Goal: Task Accomplishment & Management: Manage account settings

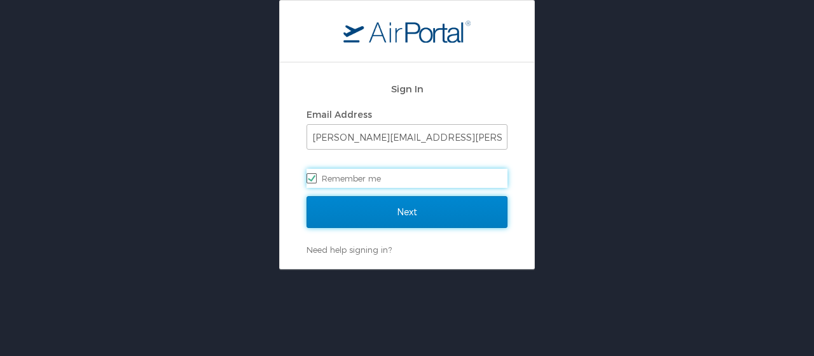
click at [417, 209] on input "Next" at bounding box center [407, 212] width 201 height 32
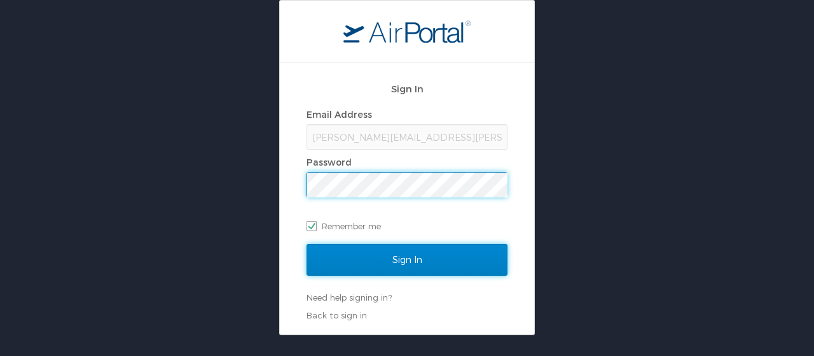
click at [421, 260] on input "Sign In" at bounding box center [407, 260] width 201 height 32
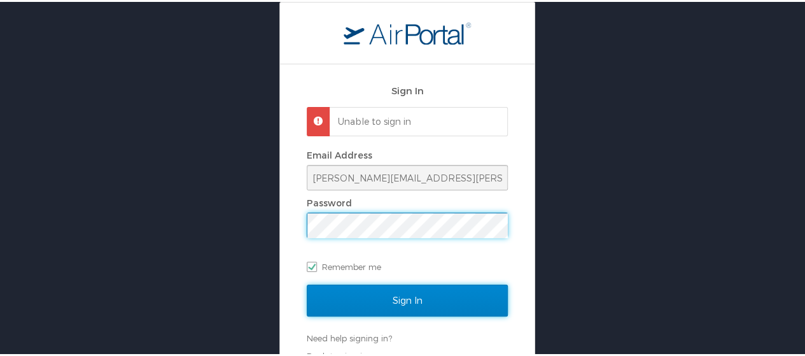
click at [328, 300] on input "Sign In" at bounding box center [407, 298] width 201 height 32
click at [325, 293] on input "Sign In" at bounding box center [407, 298] width 201 height 32
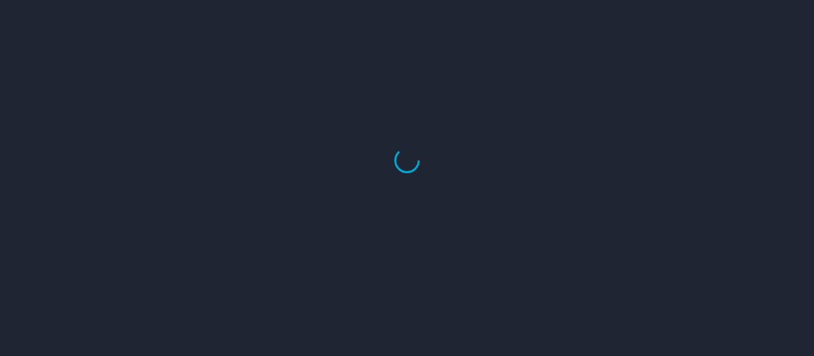
select select "US"
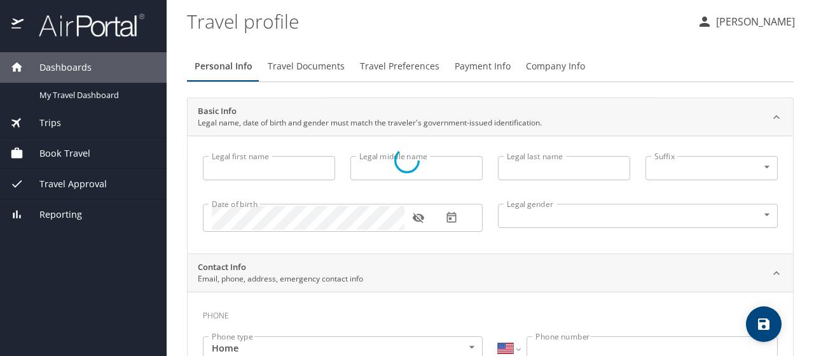
type input "[PERSON_NAME]"
type input "[DEMOGRAPHIC_DATA]"
type input "Aimee"
type input "Ahlgren"
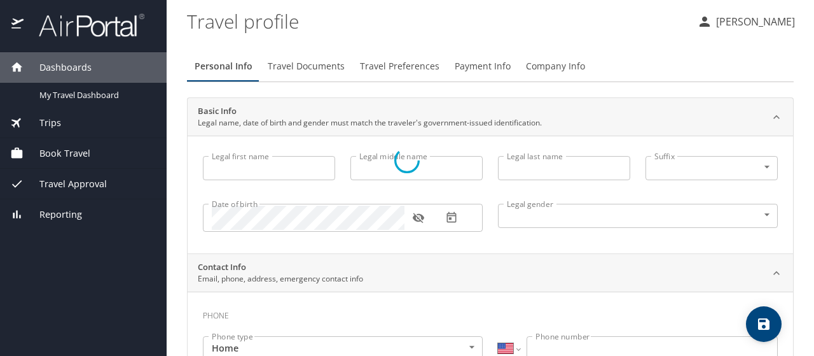
type input "(615) 945-7315"
select select "US"
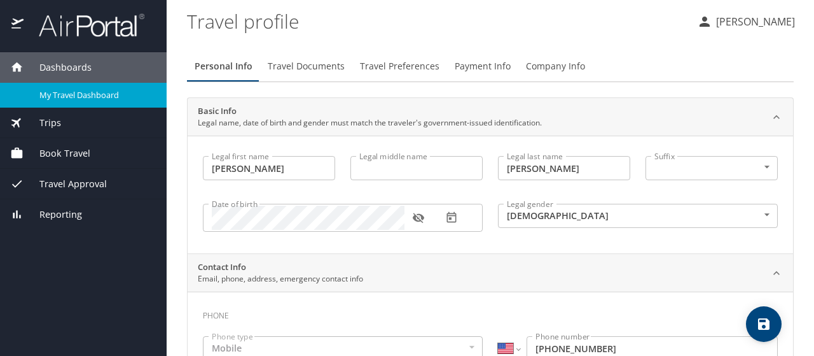
click at [102, 98] on span "My Travel Dashboard" at bounding box center [95, 95] width 112 height 12
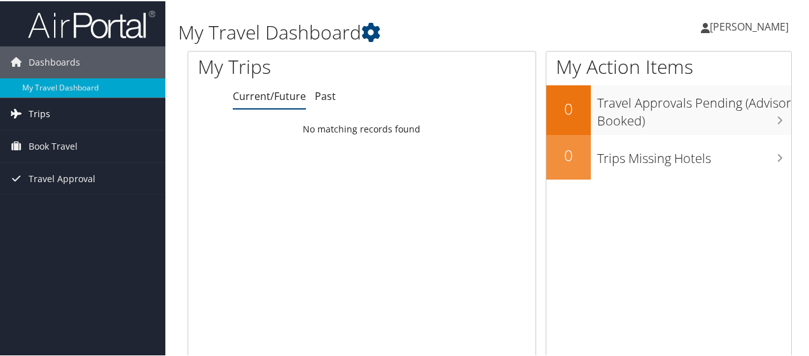
click at [45, 113] on span "Trips" at bounding box center [40, 113] width 22 height 32
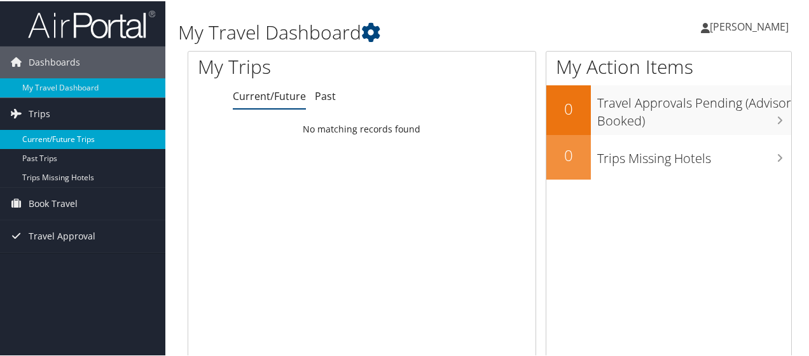
click at [49, 138] on link "Current/Future Trips" at bounding box center [82, 137] width 165 height 19
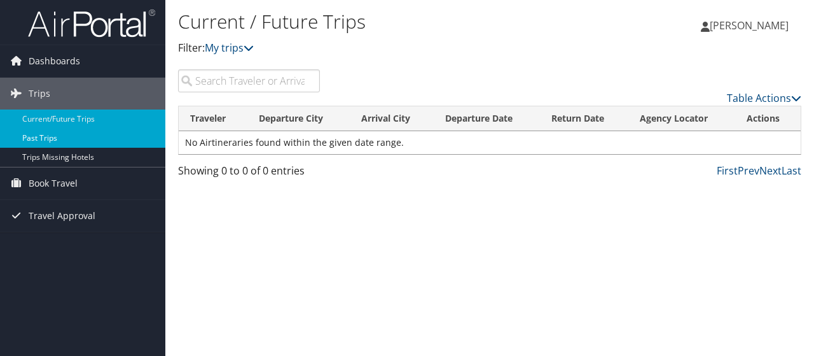
click at [57, 138] on link "Past Trips" at bounding box center [82, 137] width 165 height 19
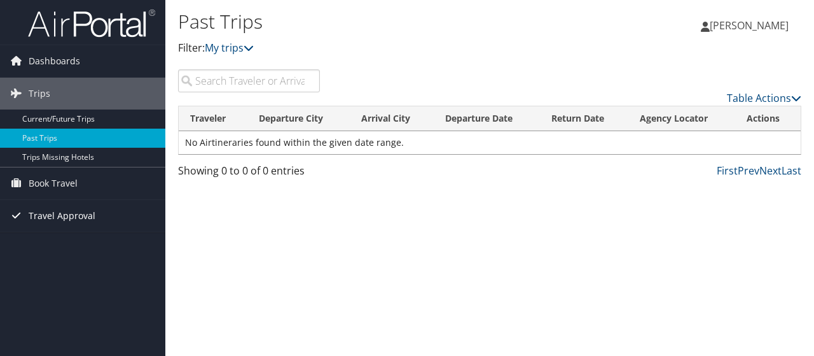
click at [65, 211] on span "Travel Approval" at bounding box center [62, 216] width 67 height 32
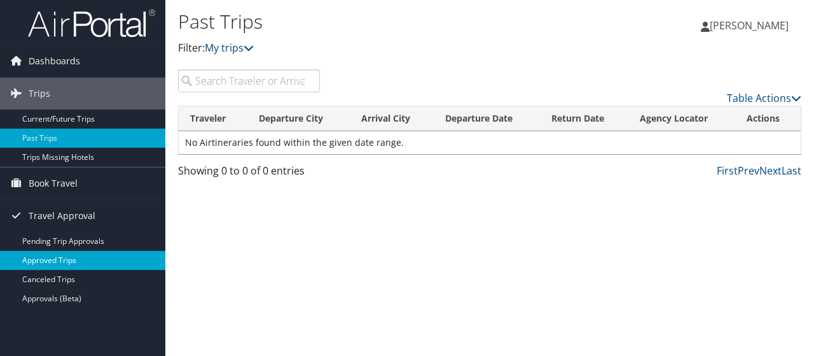
click at [71, 258] on link "Approved Trips" at bounding box center [82, 260] width 165 height 19
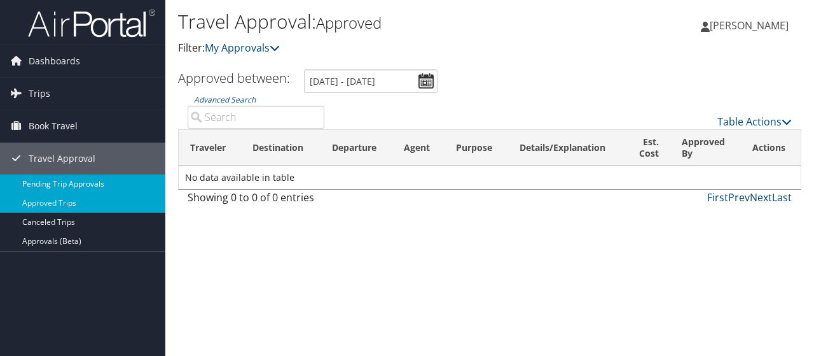
click at [50, 184] on link "Pending Trip Approvals" at bounding box center [82, 183] width 165 height 19
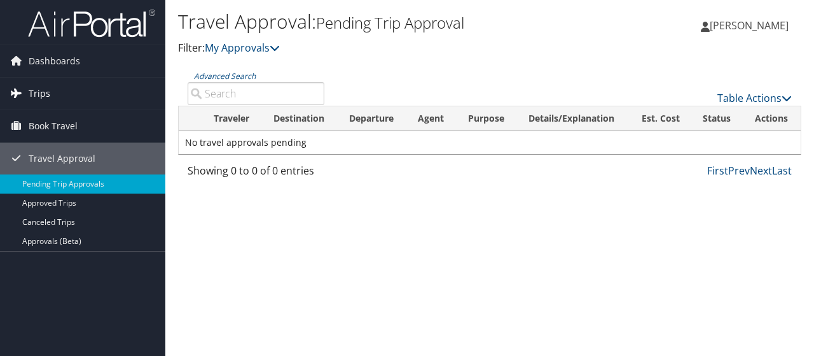
click at [32, 93] on span "Trips" at bounding box center [40, 94] width 22 height 32
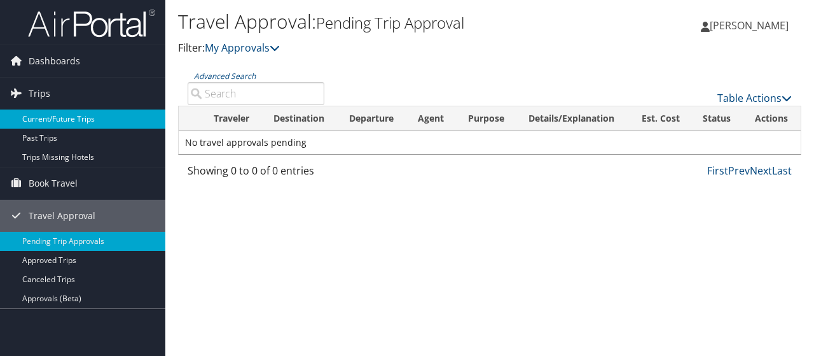
click at [36, 118] on link "Current/Future Trips" at bounding box center [82, 118] width 165 height 19
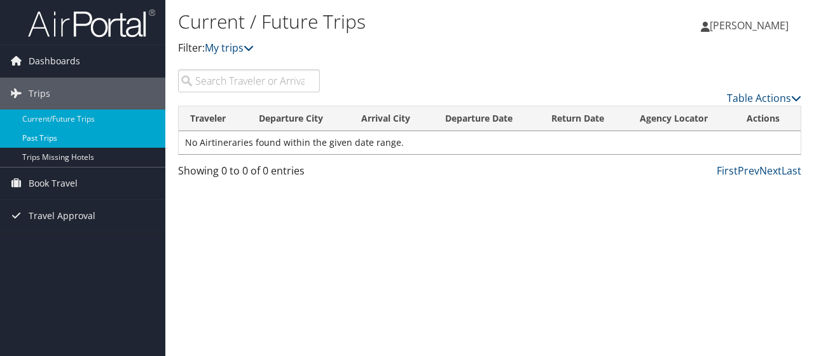
click at [44, 135] on link "Past Trips" at bounding box center [82, 137] width 165 height 19
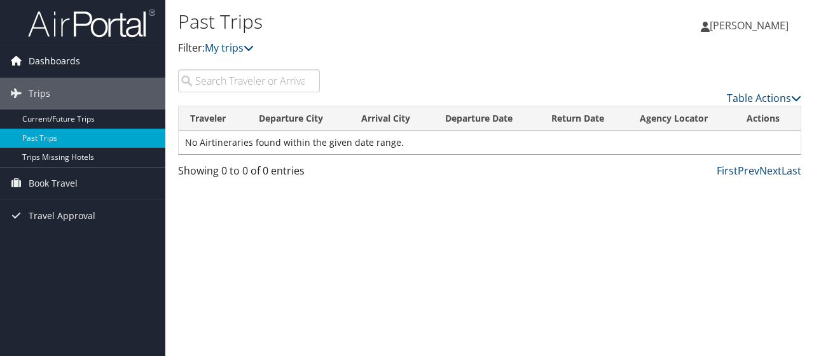
click at [74, 59] on span "Dashboards" at bounding box center [55, 61] width 52 height 32
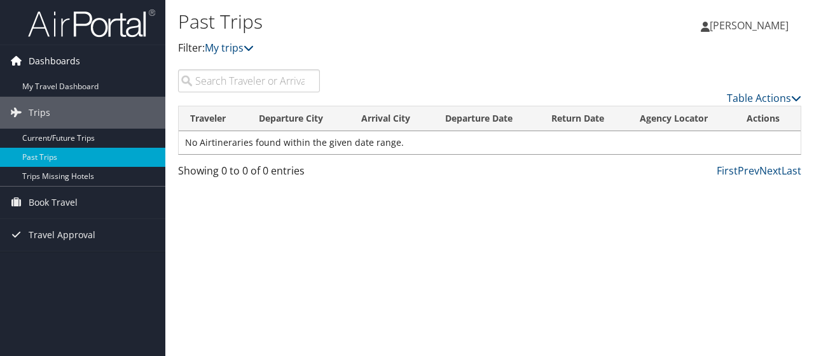
click at [50, 64] on span "Dashboards" at bounding box center [55, 61] width 52 height 32
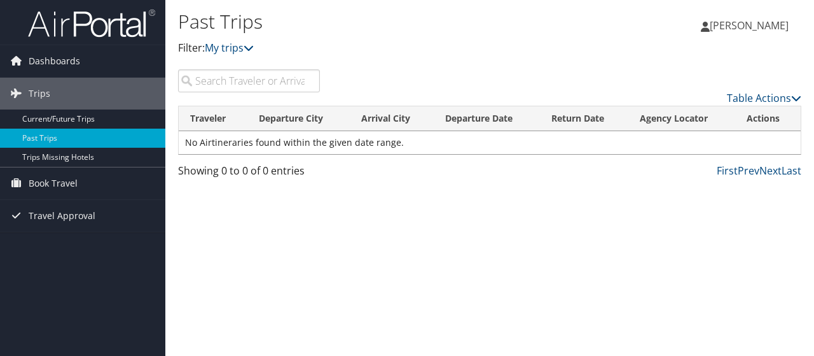
click at [215, 18] on h1 "Past Trips" at bounding box center [385, 21] width 415 height 27
click at [716, 25] on span "[PERSON_NAME]" at bounding box center [749, 25] width 79 height 14
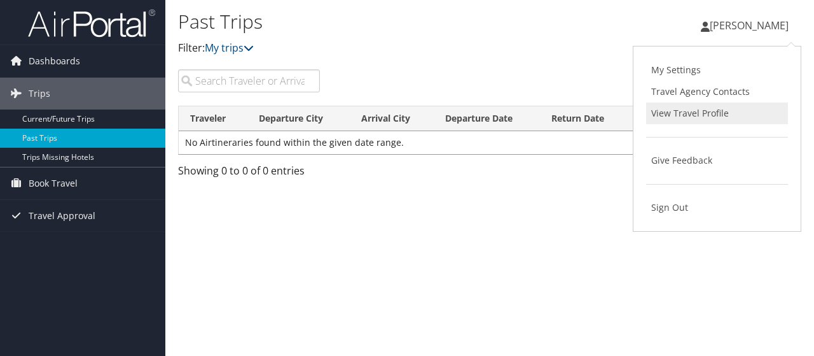
click at [688, 116] on link "View Travel Profile" at bounding box center [717, 113] width 142 height 22
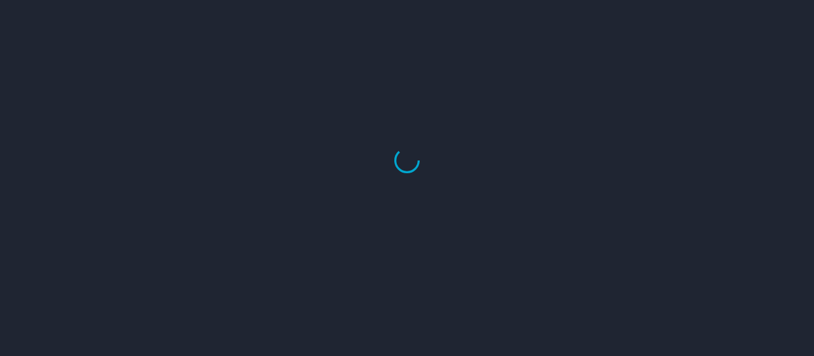
select select "US"
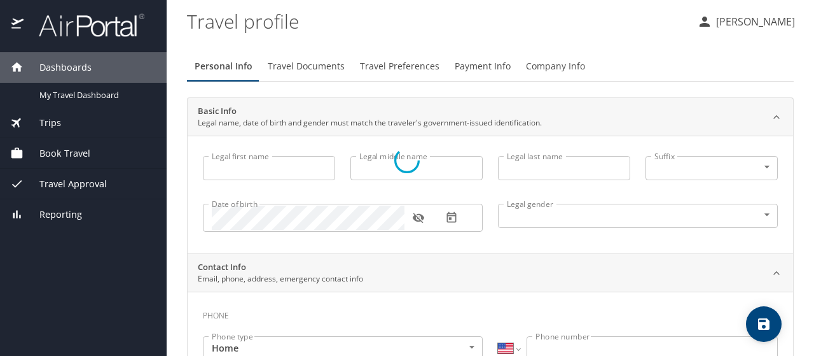
type input "[PERSON_NAME]"
type input "[DEMOGRAPHIC_DATA]"
type input "Aimee"
type input "Ahlgren"
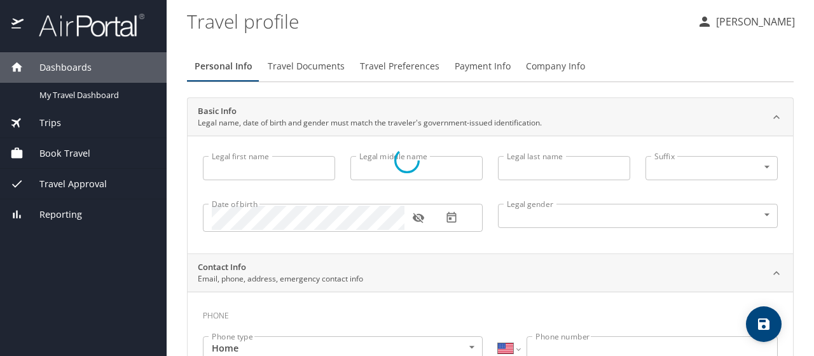
type input "(615) 945-7315"
select select "US"
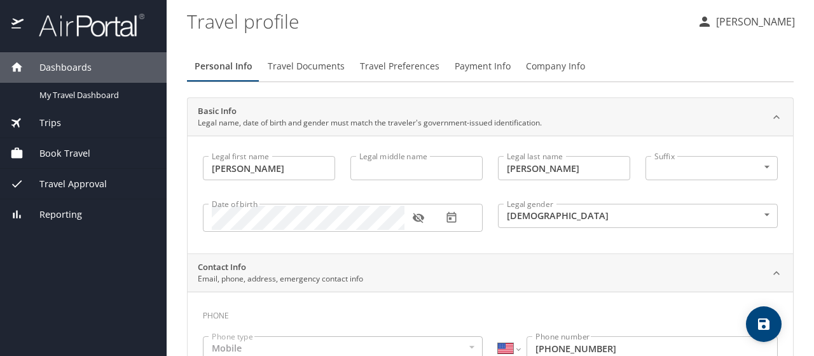
click at [307, 71] on span "Travel Documents" at bounding box center [306, 67] width 77 height 16
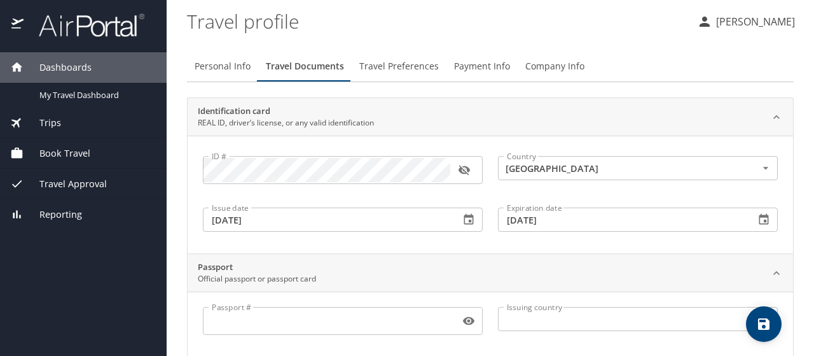
click at [392, 67] on span "Travel Preferences" at bounding box center [399, 67] width 80 height 16
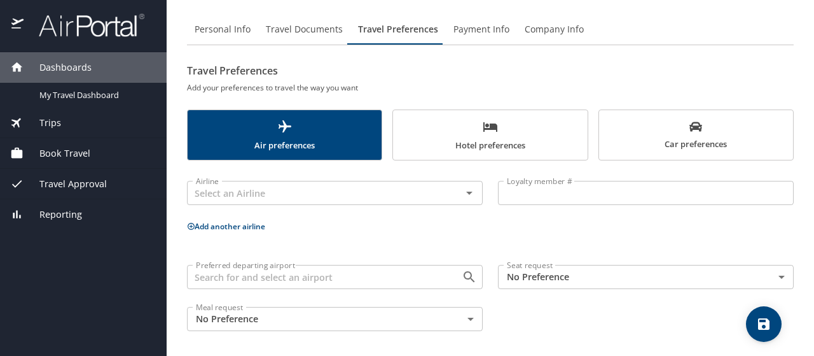
scroll to position [39, 0]
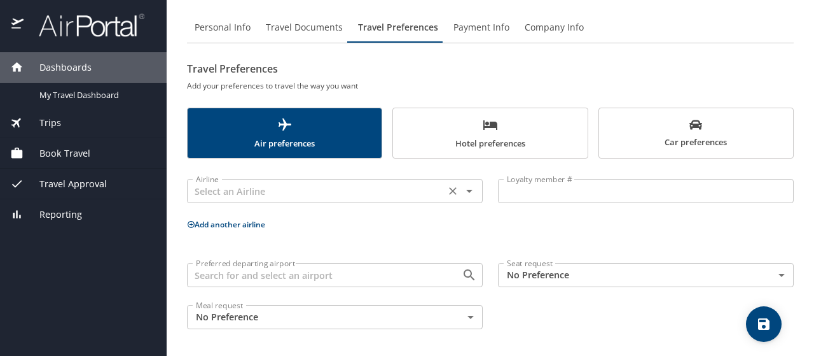
click at [259, 188] on input "text" at bounding box center [316, 191] width 251 height 17
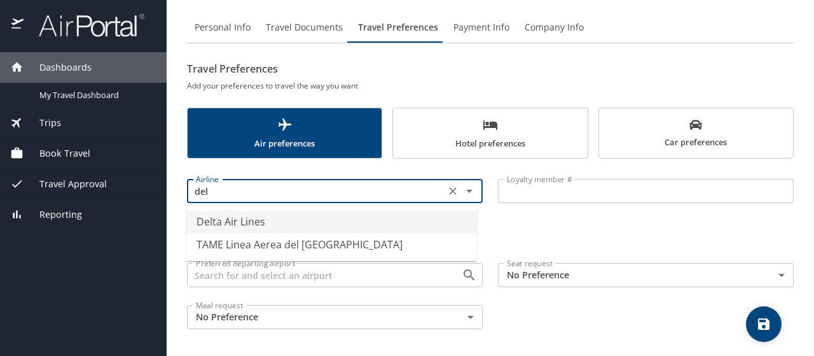
click at [256, 223] on li "Delta Air Lines" at bounding box center [331, 221] width 291 height 23
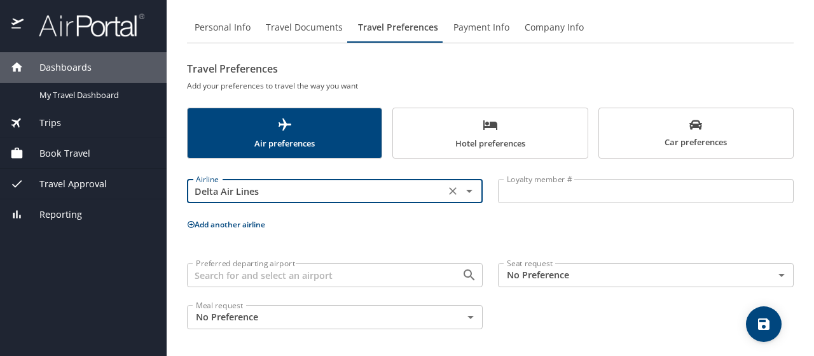
type input "Delta Air Lines"
click at [516, 189] on input "Loyalty member #" at bounding box center [646, 191] width 296 height 24
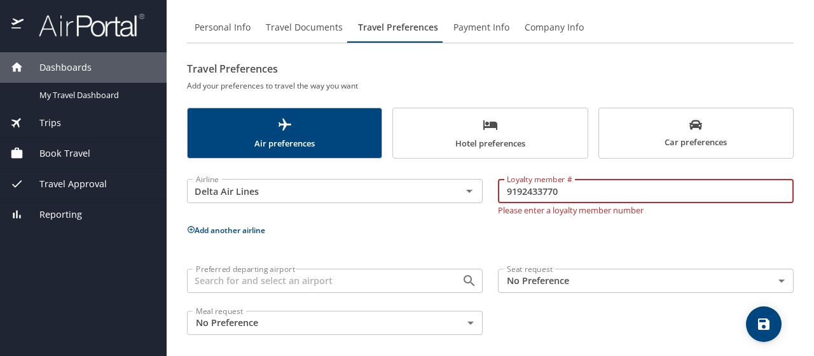
type input "9192433770"
click at [476, 225] on p "Add another airline" at bounding box center [490, 230] width 607 height 16
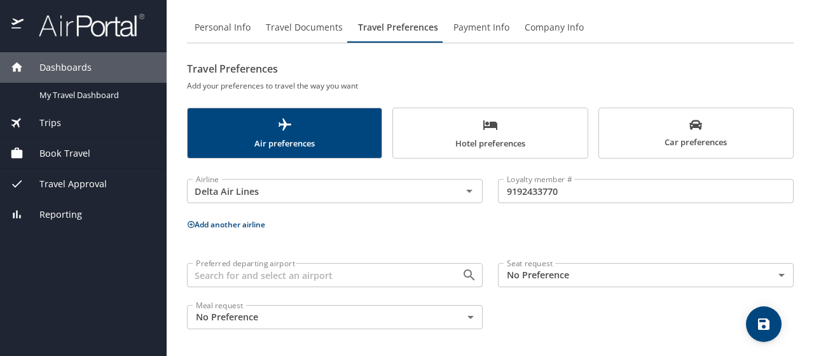
click at [256, 223] on button "Add another airline" at bounding box center [226, 224] width 78 height 11
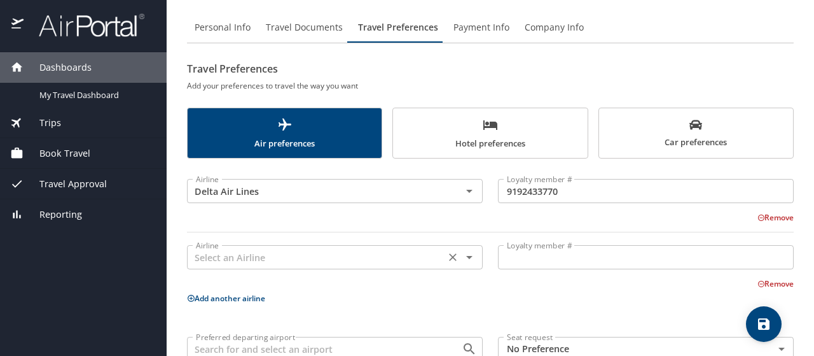
click at [274, 260] on input "text" at bounding box center [316, 257] width 251 height 17
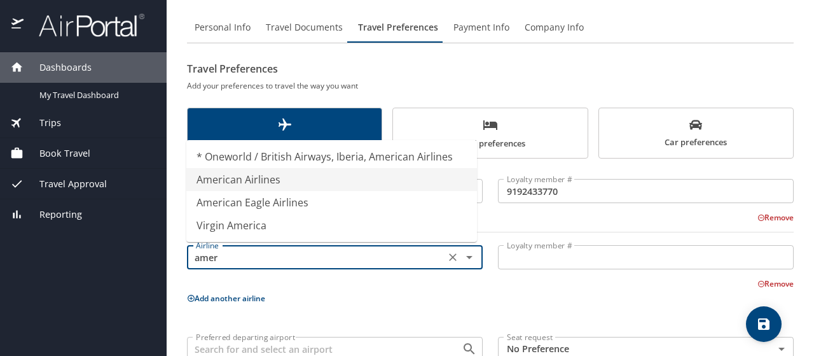
click at [225, 184] on li "American Airlines" at bounding box center [331, 179] width 291 height 23
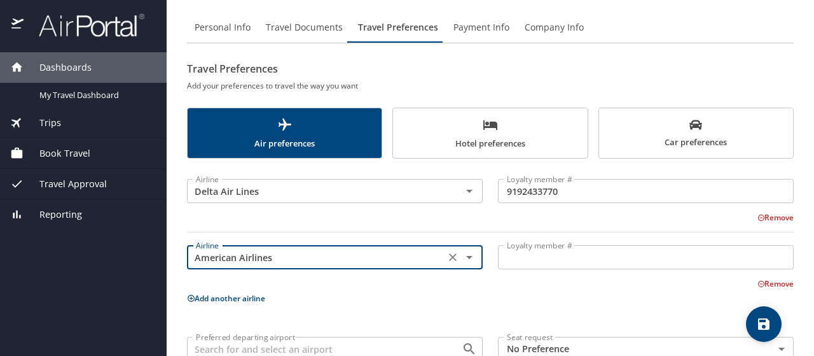
type input "American Airlines"
click at [530, 255] on input "Loyalty member #" at bounding box center [646, 257] width 296 height 24
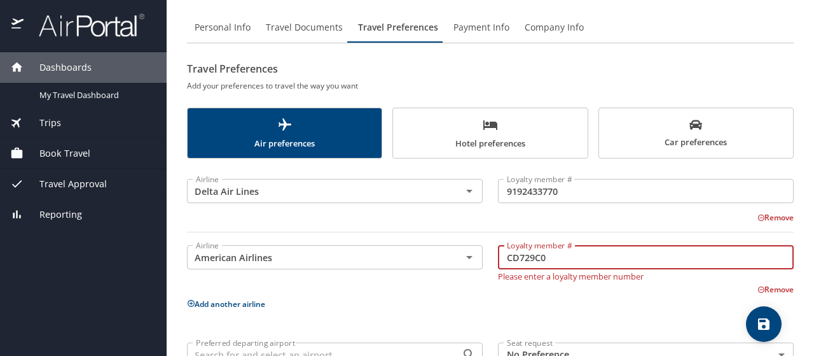
type input "CD729C0"
click at [467, 283] on div "Remove" at bounding box center [483, 287] width 622 height 15
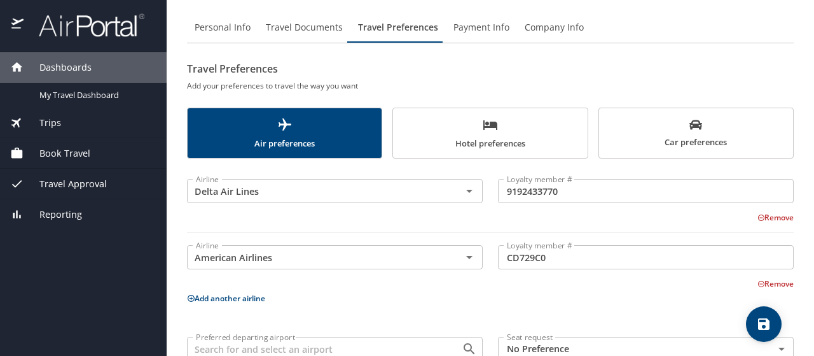
click at [249, 296] on button "Add another airline" at bounding box center [226, 298] width 78 height 11
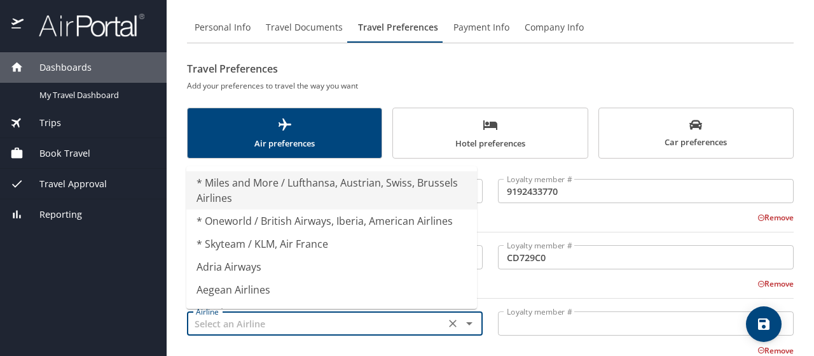
click at [268, 319] on input "text" at bounding box center [316, 323] width 251 height 17
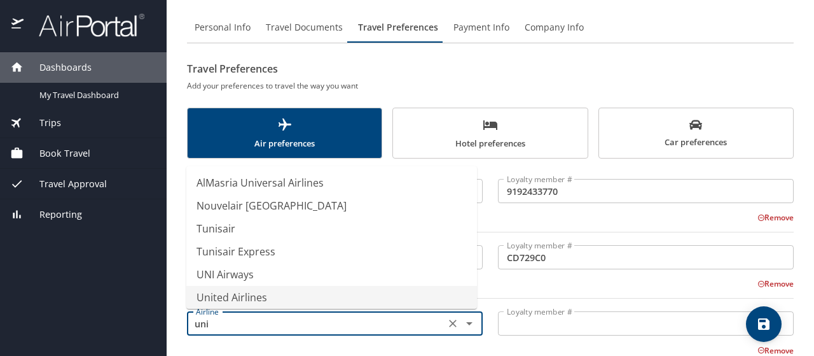
click at [248, 296] on li "United Airlines" at bounding box center [331, 297] width 291 height 23
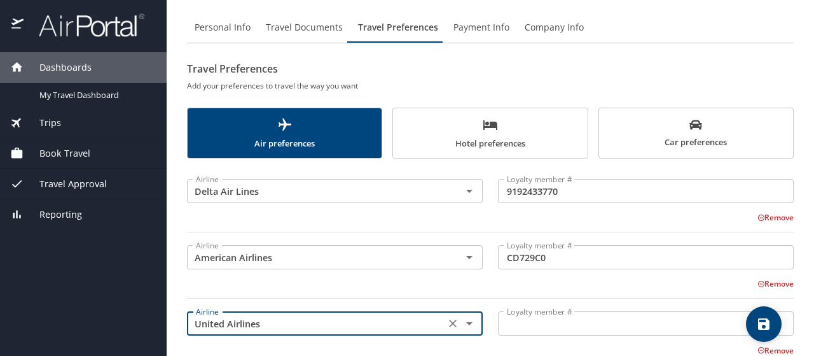
type input "United Airlines"
click at [515, 326] on input "Loyalty member #" at bounding box center [646, 323] width 296 height 24
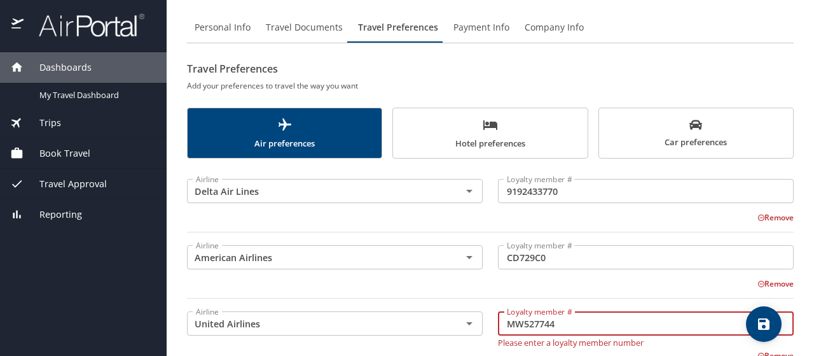
type input "MW527744"
click at [486, 288] on div "Remove" at bounding box center [483, 282] width 622 height 15
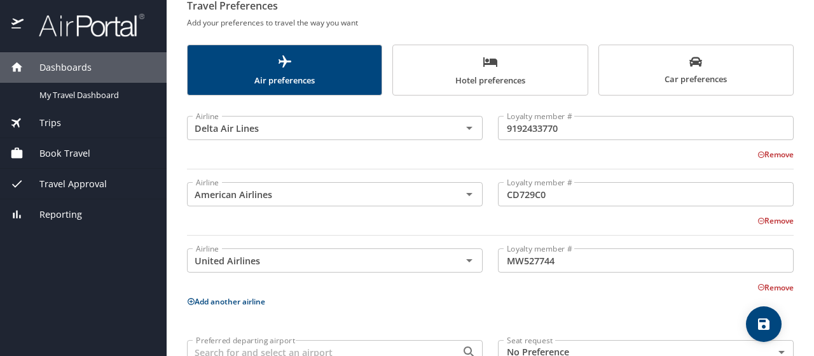
scroll to position [179, 0]
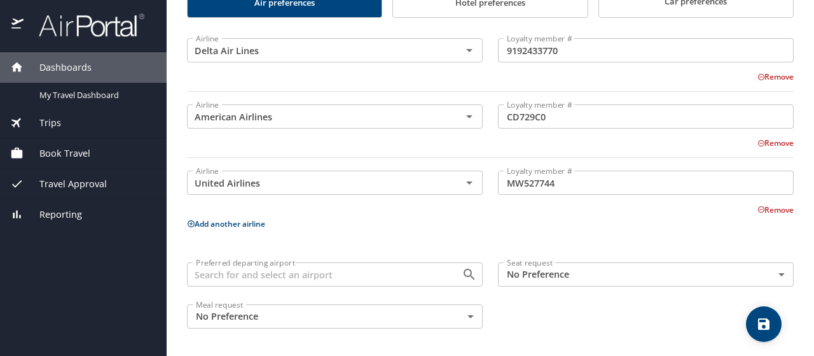
click at [762, 321] on icon "save" at bounding box center [763, 323] width 15 height 15
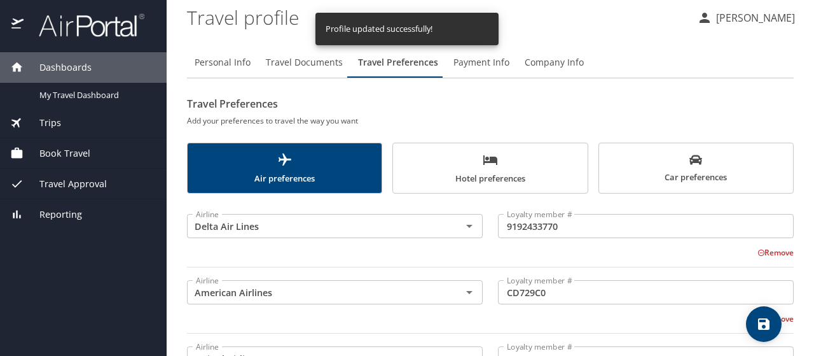
scroll to position [0, 0]
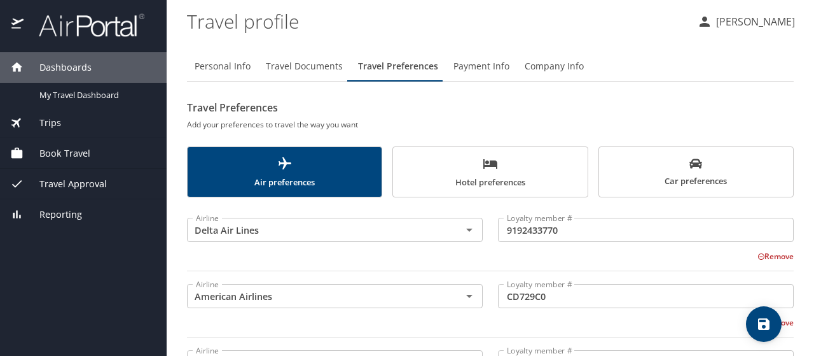
click at [564, 64] on span "Company Info" at bounding box center [554, 67] width 59 height 16
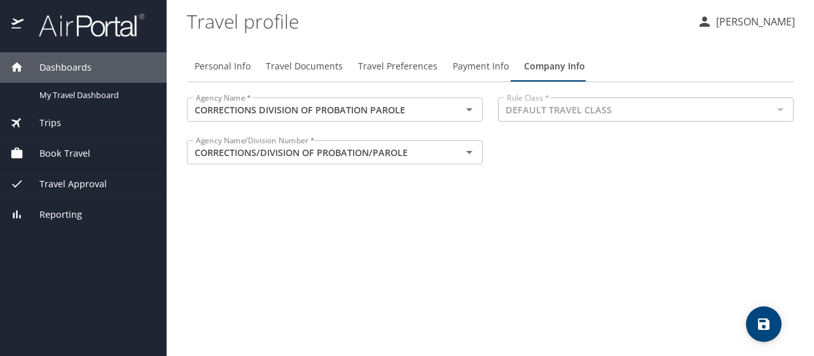
click at [39, 125] on span "Trips" at bounding box center [43, 123] width 38 height 14
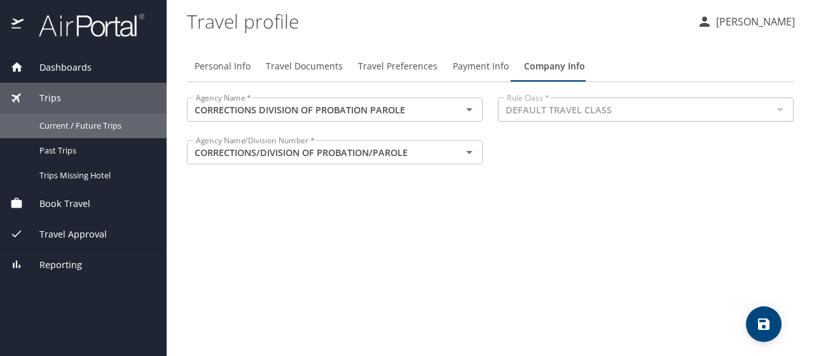
click at [39, 125] on span "Current / Future Trips" at bounding box center [95, 126] width 112 height 12
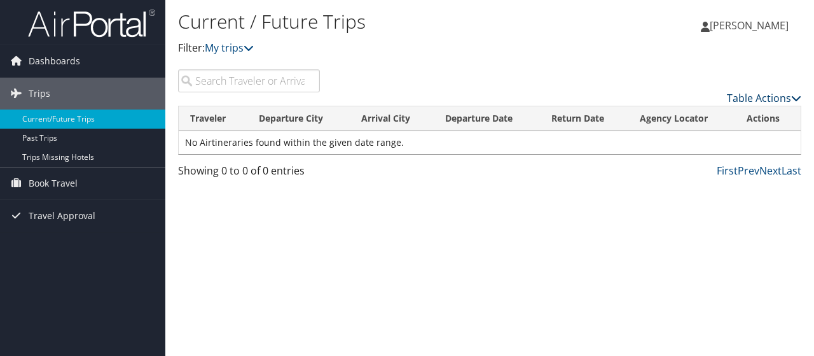
click at [752, 99] on link "Table Actions" at bounding box center [764, 98] width 74 height 14
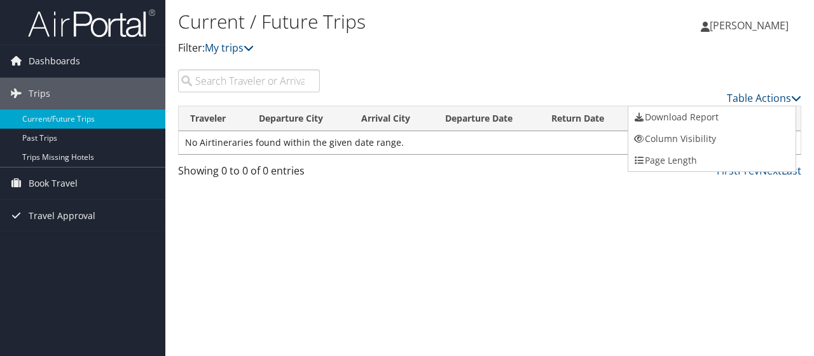
click at [657, 226] on div at bounding box center [407, 178] width 814 height 356
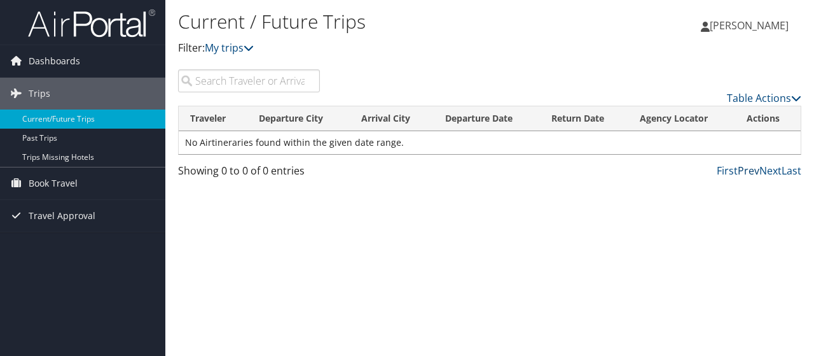
click at [739, 170] on link "Prev" at bounding box center [749, 170] width 22 height 14
click at [59, 214] on span "Travel Approval" at bounding box center [62, 216] width 67 height 32
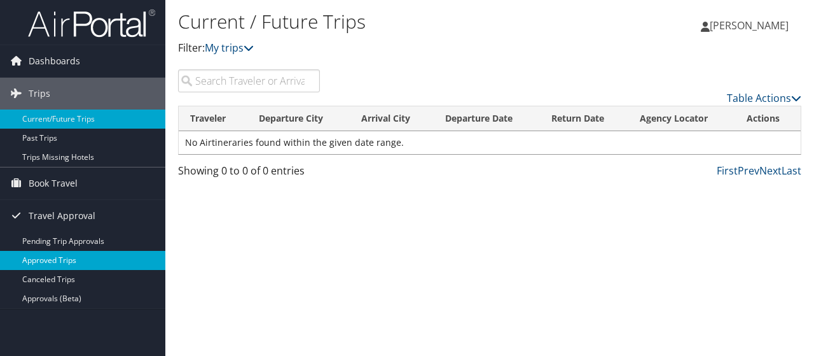
click at [52, 260] on link "Approved Trips" at bounding box center [82, 260] width 165 height 19
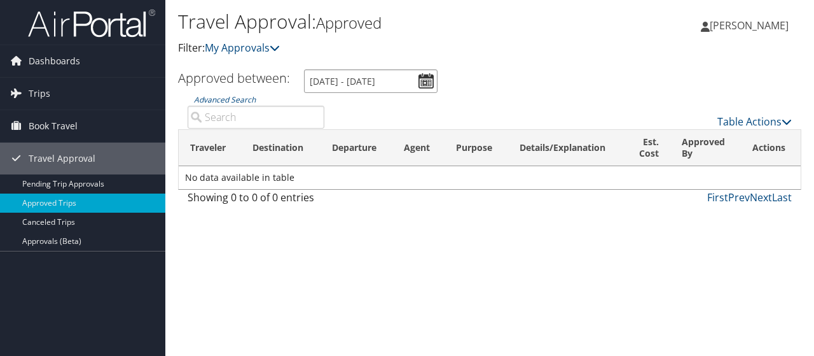
click at [431, 83] on input "[DATE] - [DATE]" at bounding box center [371, 81] width 134 height 24
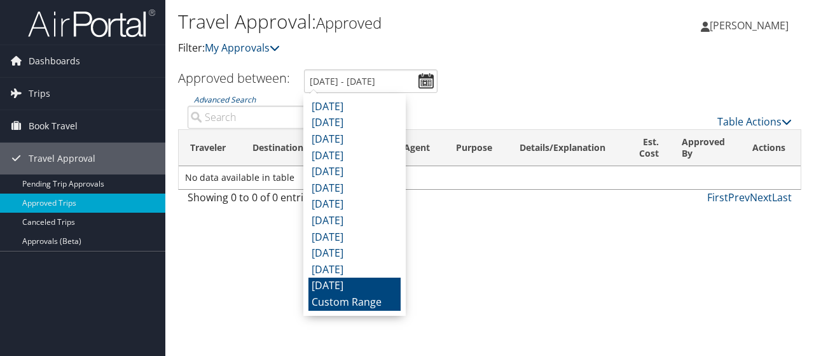
click at [363, 284] on li "[DATE]" at bounding box center [354, 285] width 92 height 17
type input "[DATE] - [DATE]"
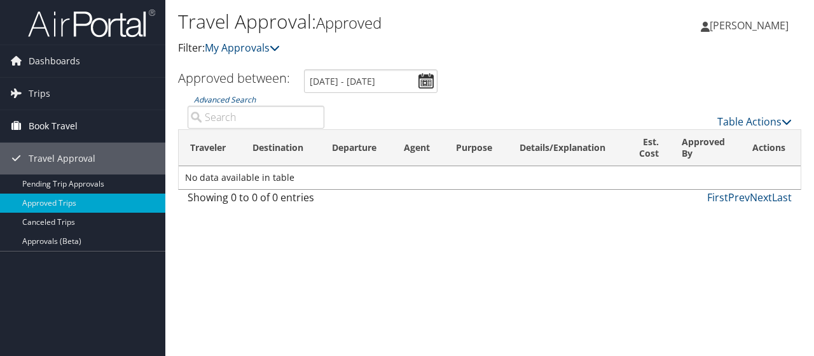
click at [20, 127] on icon at bounding box center [15, 125] width 19 height 19
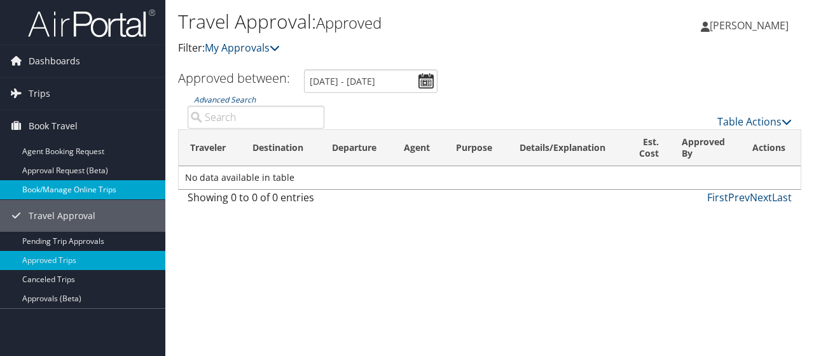
click at [23, 186] on link "Book/Manage Online Trips" at bounding box center [82, 189] width 165 height 19
